Goal: Information Seeking & Learning: Find specific fact

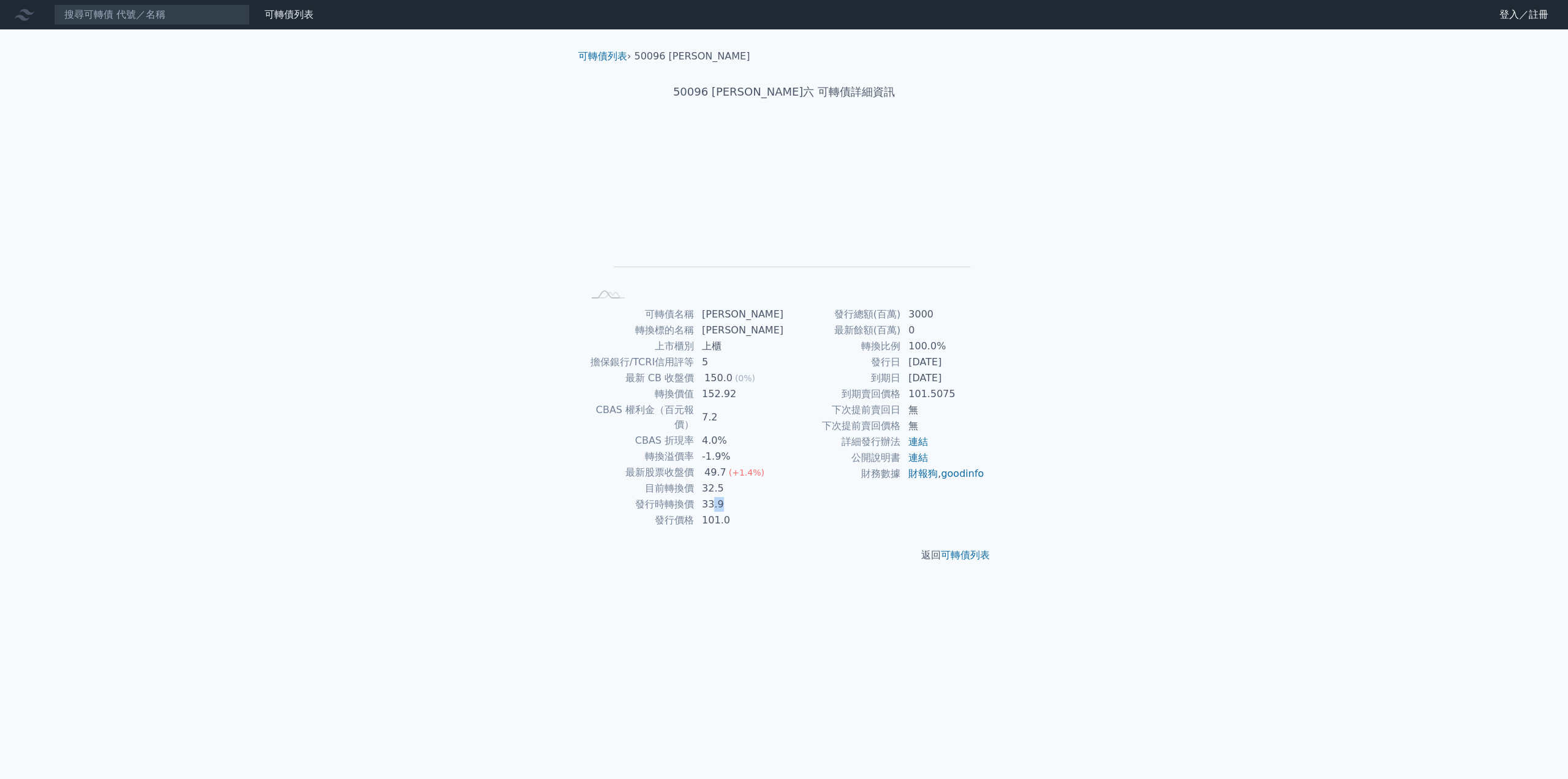
drag, startPoint x: 716, startPoint y: 493, endPoint x: 725, endPoint y: 493, distance: 9.0
click at [725, 496] on td "33.9" at bounding box center [739, 504] width 89 height 16
click at [735, 496] on td "33.9" at bounding box center [739, 504] width 89 height 16
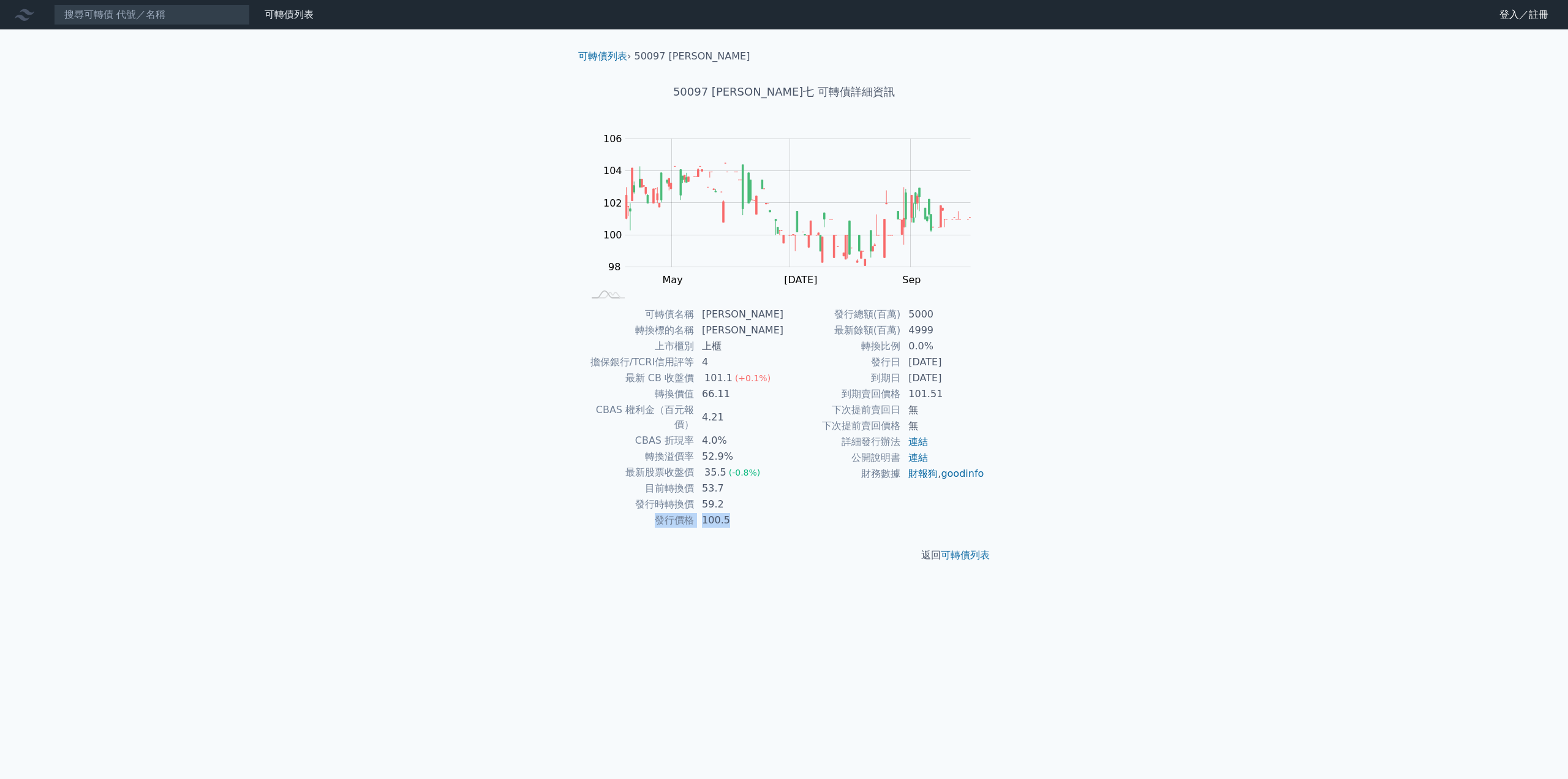
drag, startPoint x: 734, startPoint y: 506, endPoint x: 650, endPoint y: 502, distance: 84.1
click at [650, 512] on tr "發行價格 100.5" at bounding box center [683, 520] width 201 height 16
click at [672, 512] on td "發行價格" at bounding box center [639, 520] width 111 height 16
drag, startPoint x: 639, startPoint y: 488, endPoint x: 748, endPoint y: 489, distance: 109.0
click at [748, 496] on tr "發行時轉換價 59.2" at bounding box center [683, 504] width 201 height 16
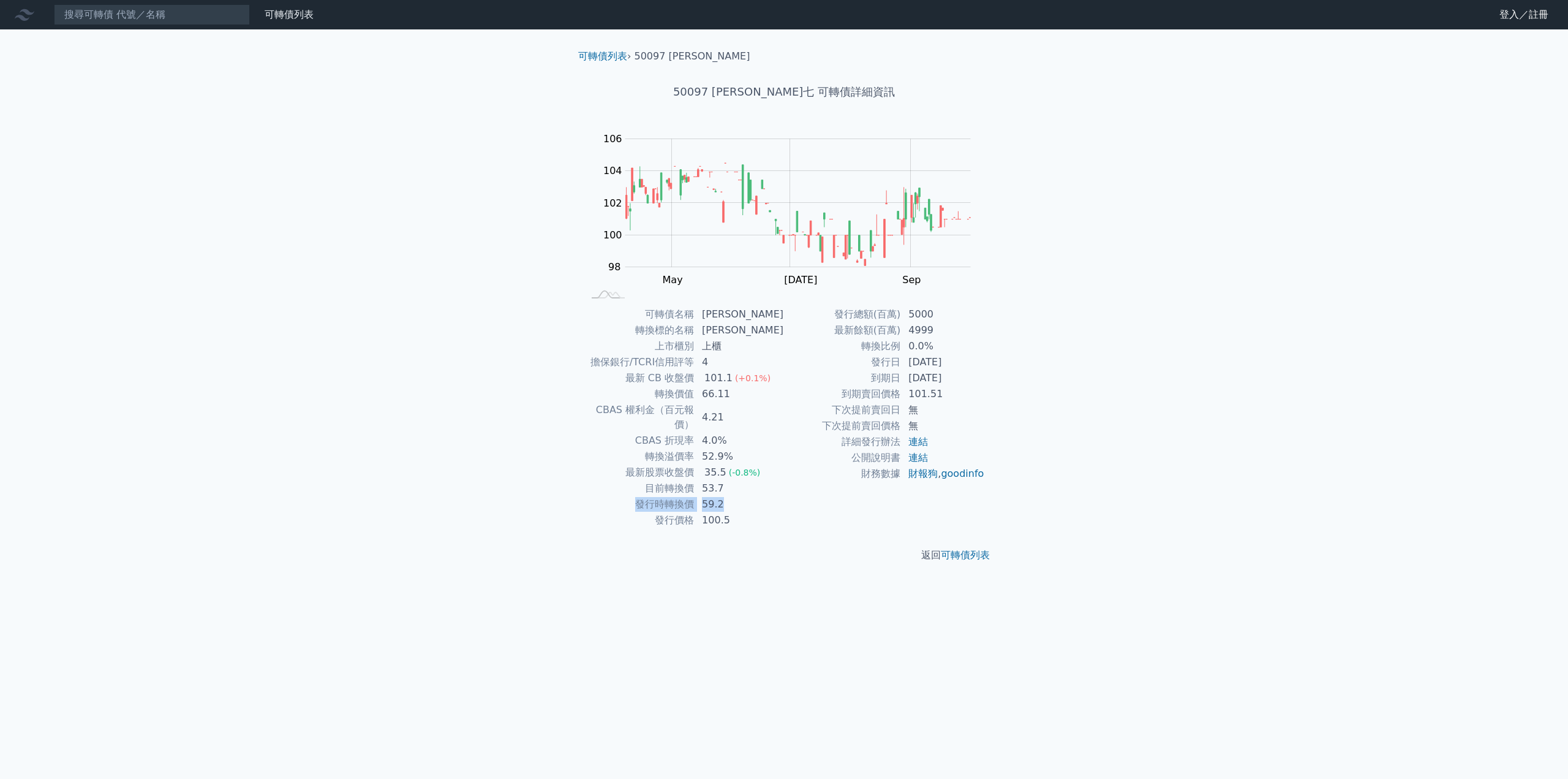
click at [748, 496] on td "59.2" at bounding box center [739, 504] width 89 height 16
